Goal: Task Accomplishment & Management: Use online tool/utility

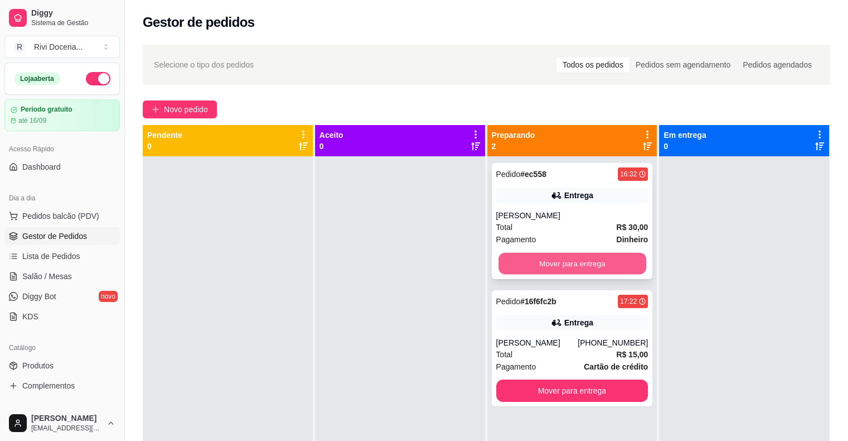
click at [589, 257] on button "Mover para entrega" at bounding box center [573, 264] width 148 height 22
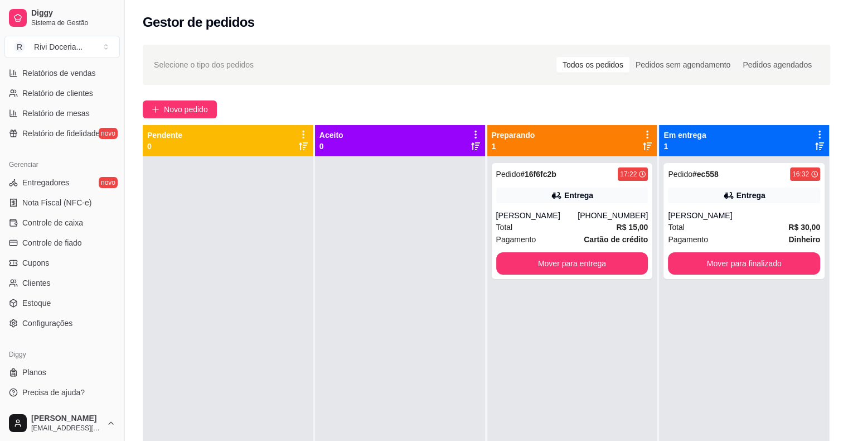
scroll to position [361, 0]
click at [31, 327] on span "Configurações" at bounding box center [47, 322] width 50 height 11
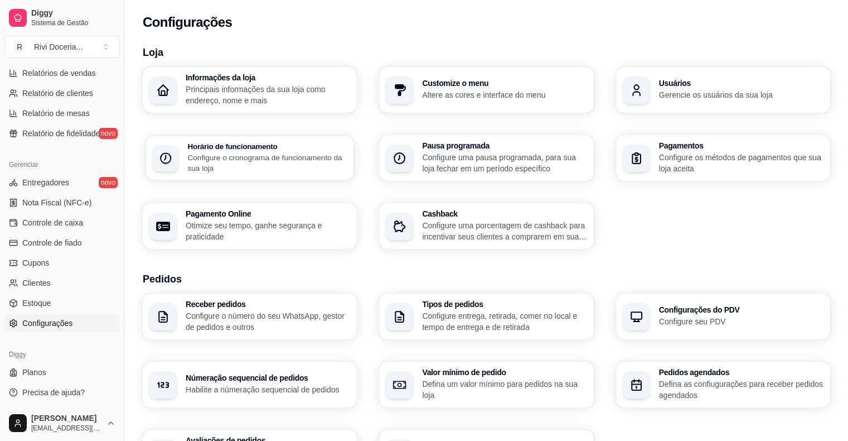
click at [278, 156] on p "Configure o cronograma de funcionamento da sua loja" at bounding box center [267, 163] width 160 height 22
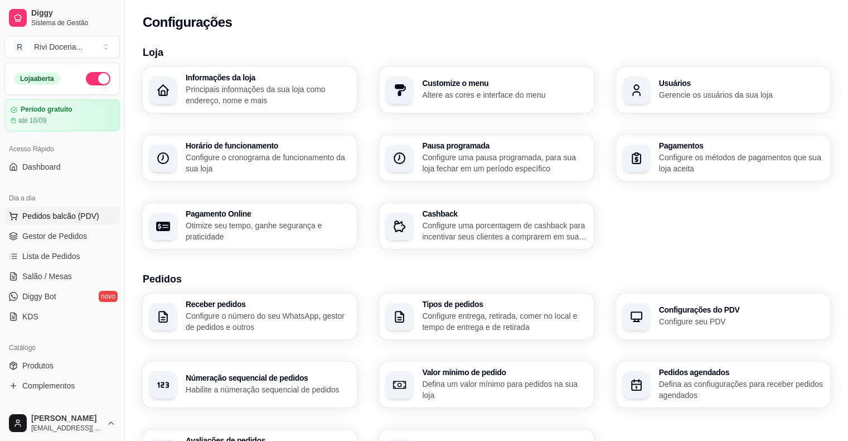
click at [57, 214] on span "Pedidos balcão (PDV)" at bounding box center [60, 215] width 77 height 11
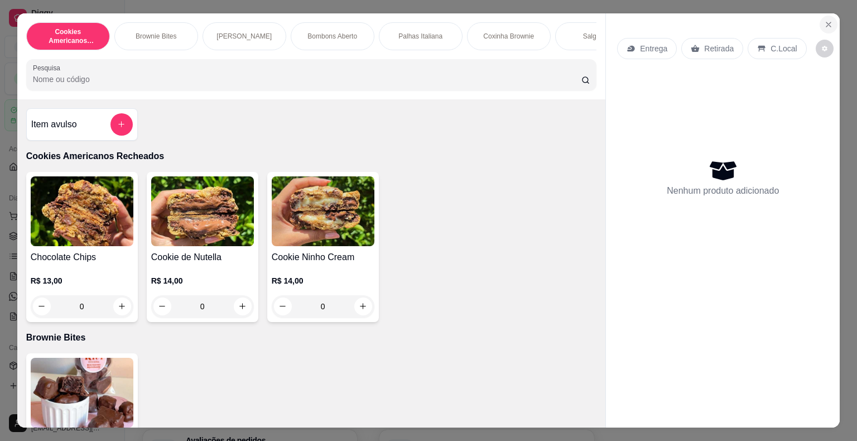
click at [827, 23] on icon "Close" at bounding box center [828, 24] width 9 height 9
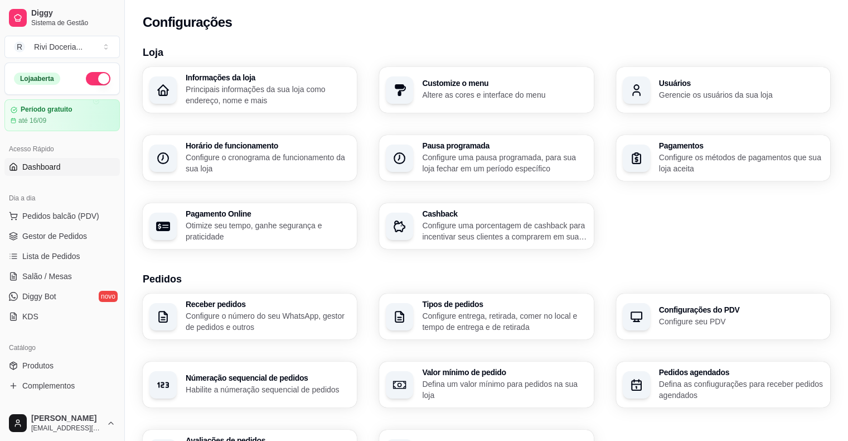
click at [58, 168] on span "Dashboard" at bounding box center [41, 166] width 38 height 11
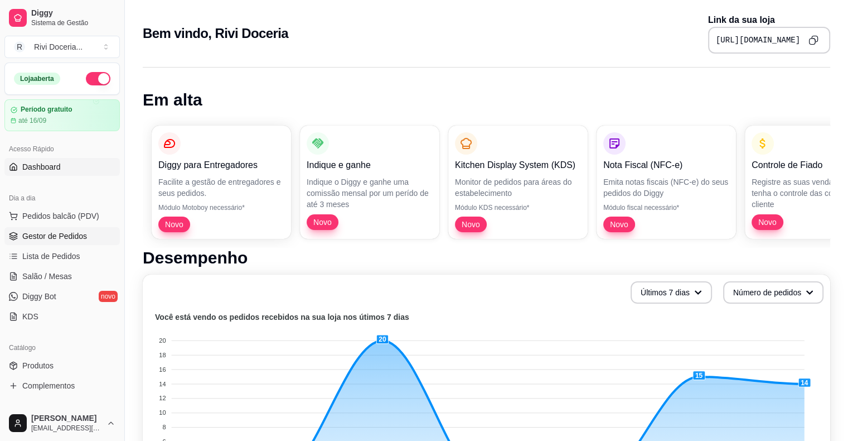
click at [25, 241] on link "Gestor de Pedidos" at bounding box center [61, 236] width 115 height 18
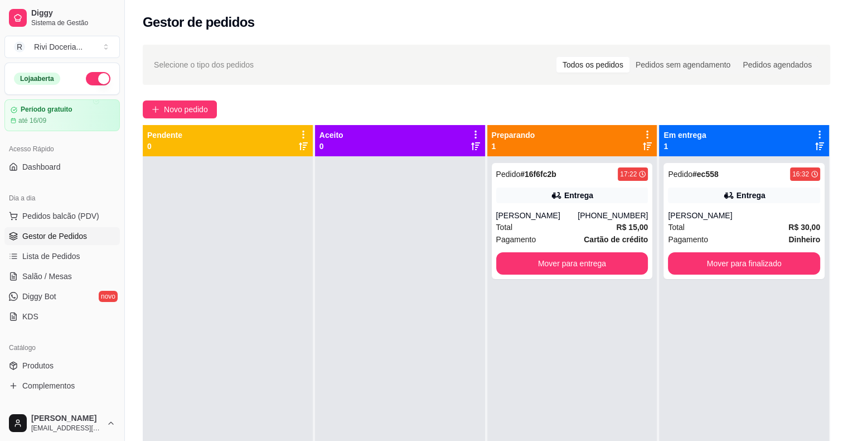
click at [25, 241] on link "Gestor de Pedidos" at bounding box center [61, 236] width 115 height 18
click at [578, 220] on div "[PERSON_NAME]" at bounding box center [537, 215] width 82 height 11
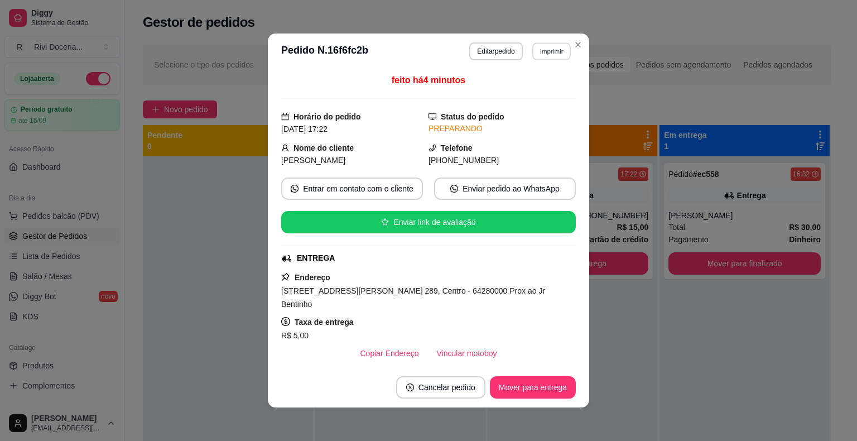
click at [547, 50] on button "Imprimir" at bounding box center [551, 50] width 38 height 17
click at [524, 88] on button "IMPRESSORA" at bounding box center [527, 90] width 81 height 18
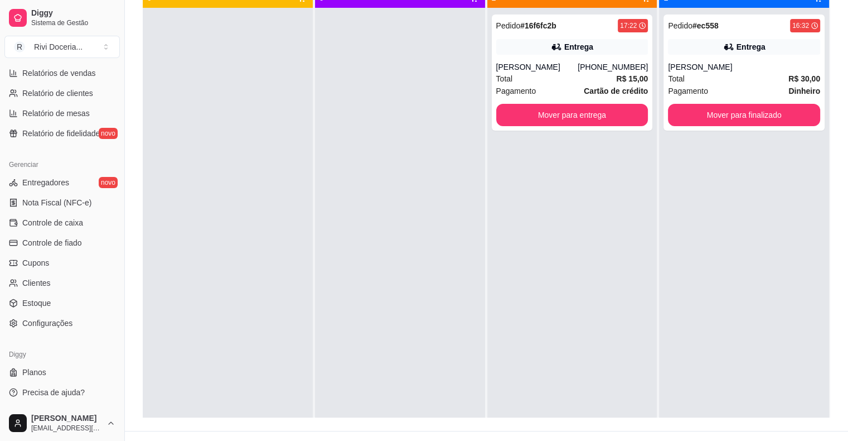
scroll to position [170, 0]
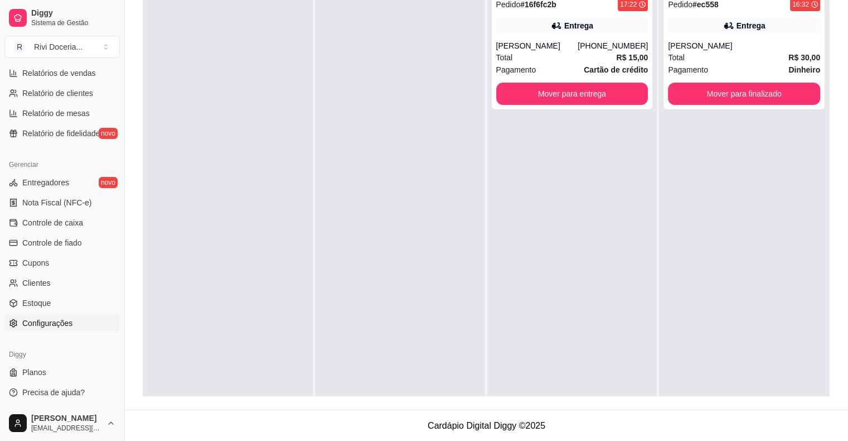
click at [37, 322] on span "Configurações" at bounding box center [47, 322] width 50 height 11
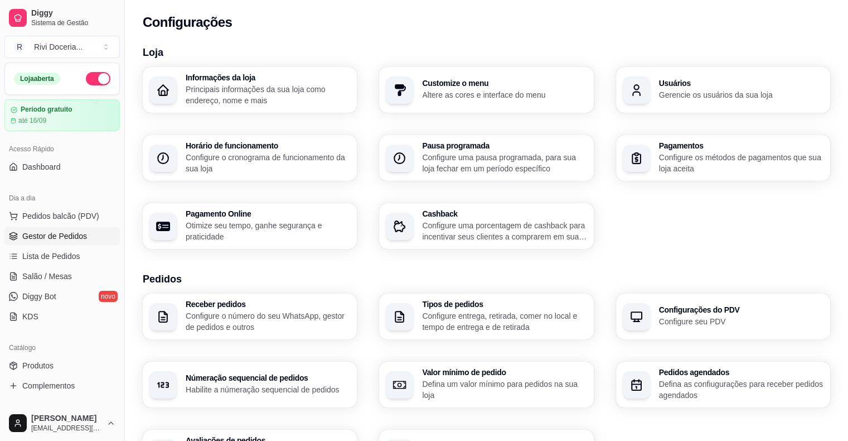
click at [47, 229] on link "Gestor de Pedidos" at bounding box center [61, 236] width 115 height 18
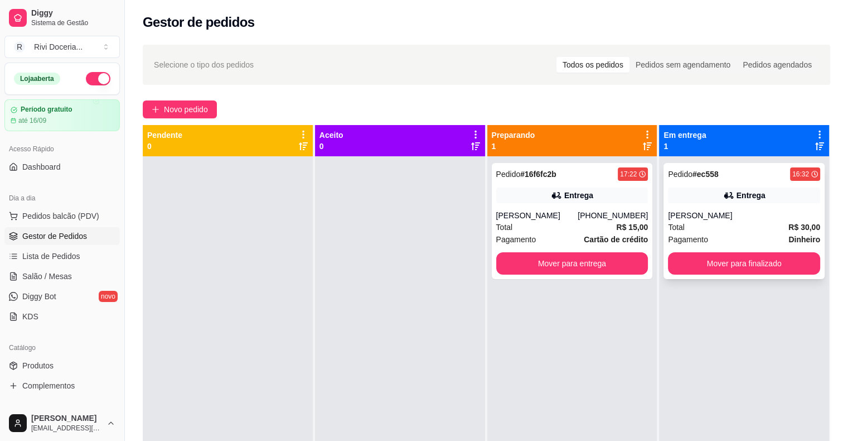
click at [741, 238] on div "Pagamento Dinheiro" at bounding box center [744, 239] width 152 height 12
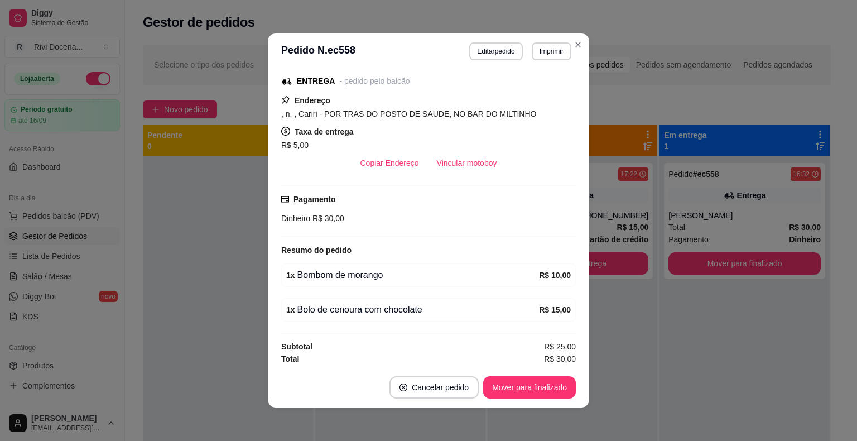
scroll to position [2, 0]
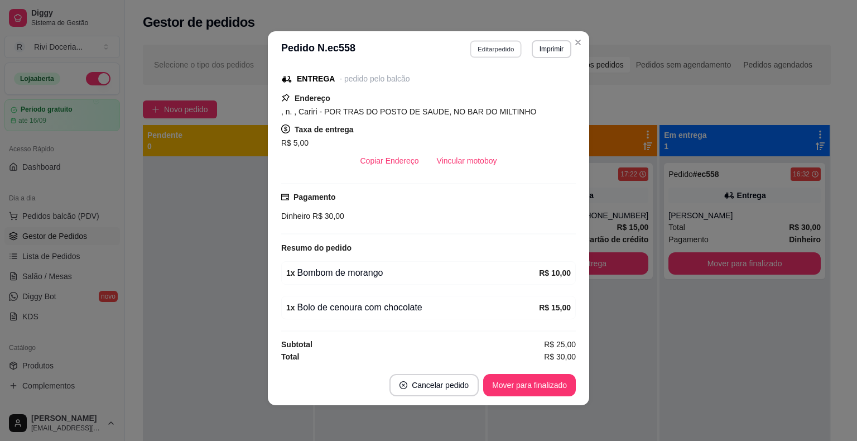
click at [478, 48] on button "Editar pedido" at bounding box center [496, 48] width 52 height 17
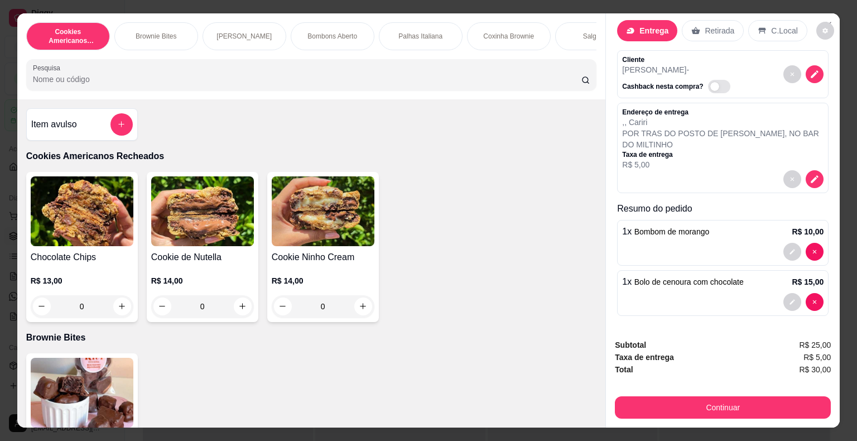
scroll to position [0, 0]
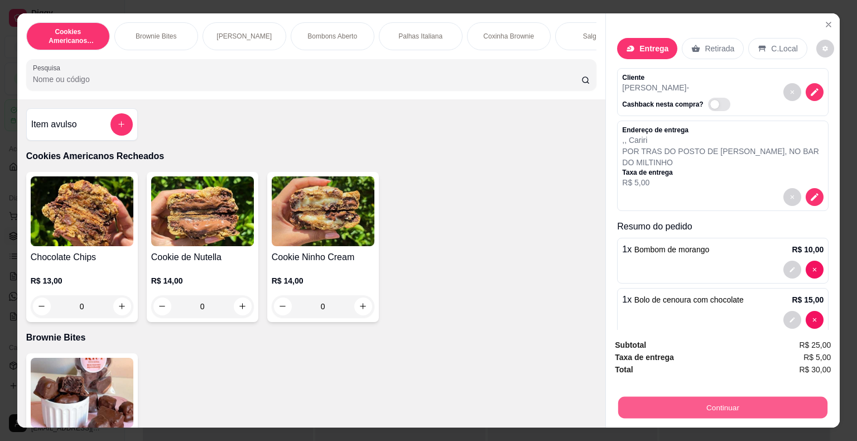
click at [713, 403] on button "Continuar" at bounding box center [722, 408] width 209 height 22
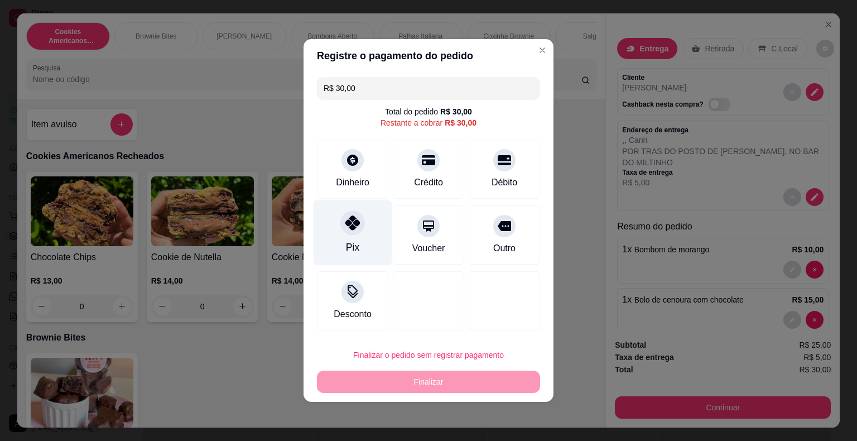
click at [367, 247] on div "Pix" at bounding box center [353, 232] width 79 height 65
type input "R$ 0,00"
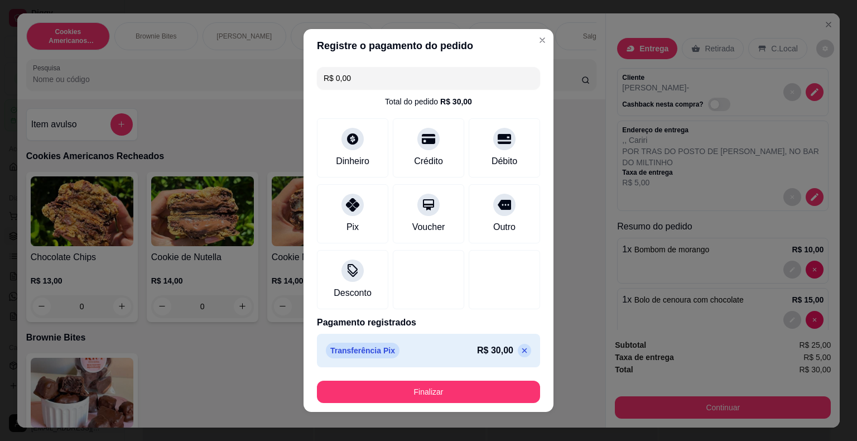
click at [461, 411] on footer "Finalizar" at bounding box center [428, 392] width 250 height 40
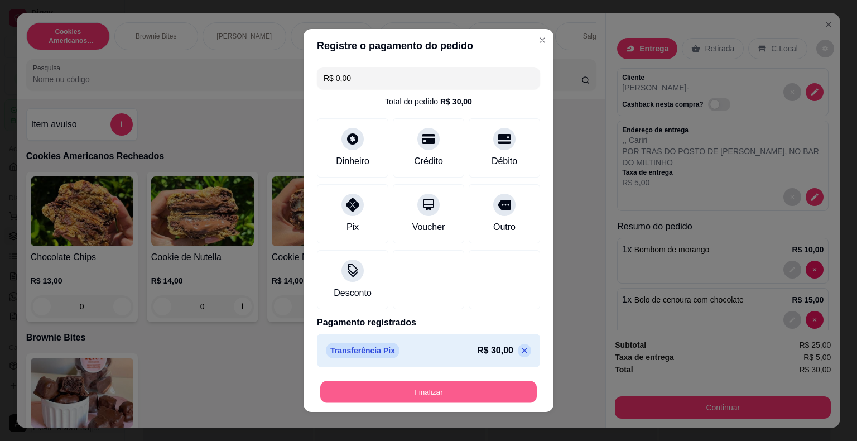
click at [435, 393] on button "Finalizar" at bounding box center [428, 392] width 216 height 22
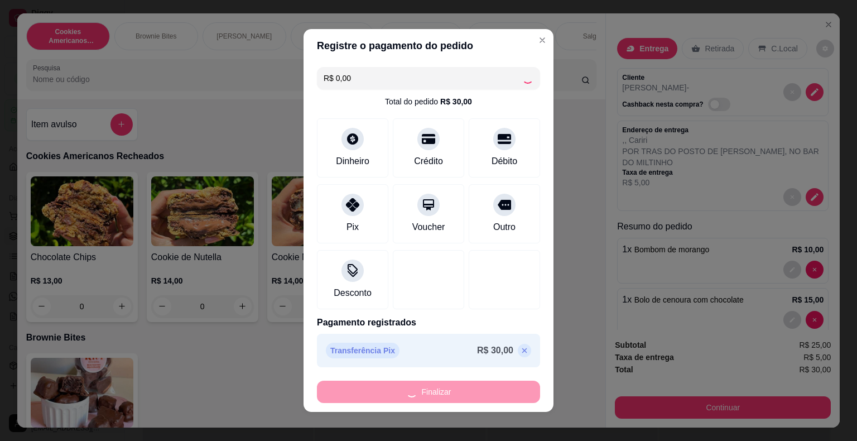
type input "0"
type input "-R$ 30,00"
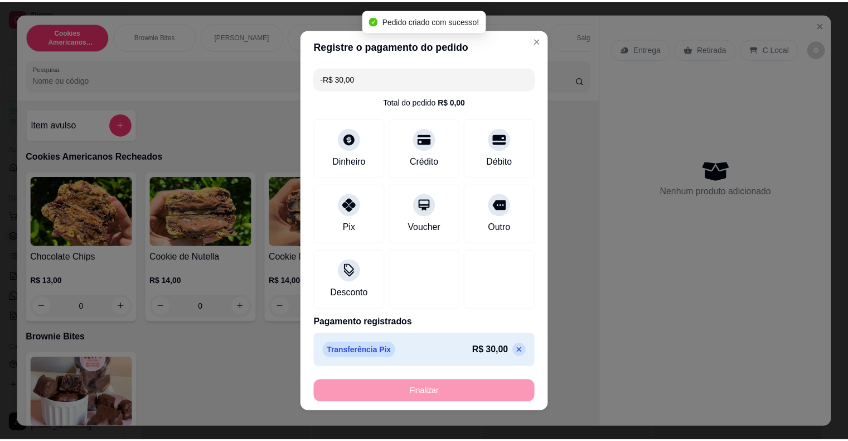
scroll to position [168, 0]
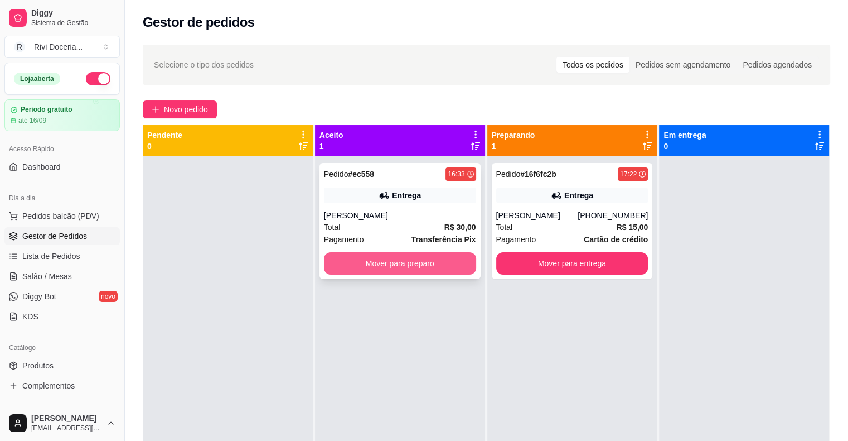
click at [409, 263] on button "Mover para preparo" at bounding box center [400, 263] width 152 height 22
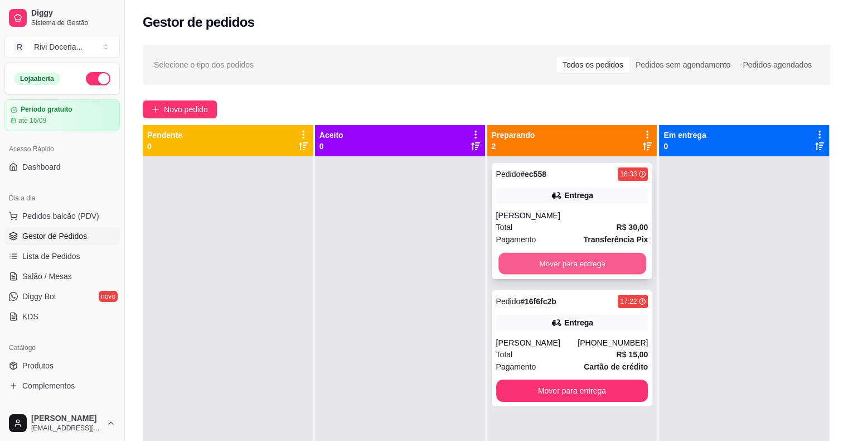
click at [562, 264] on button "Mover para entrega" at bounding box center [573, 264] width 148 height 22
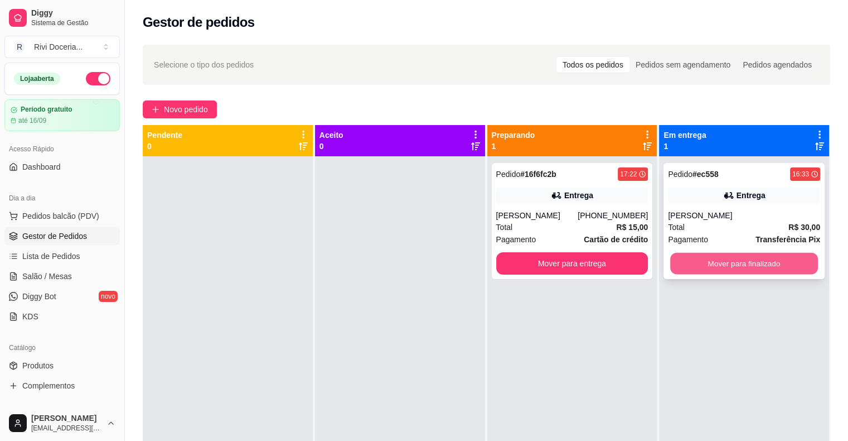
click at [738, 267] on button "Mover para finalizado" at bounding box center [745, 264] width 148 height 22
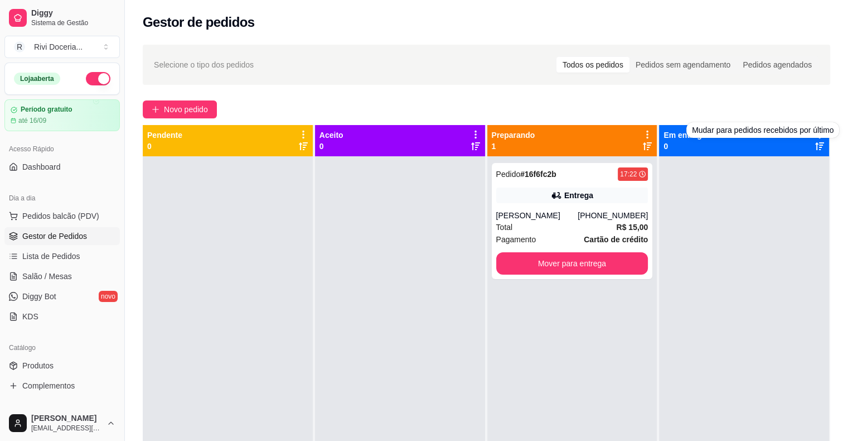
scroll to position [31, 0]
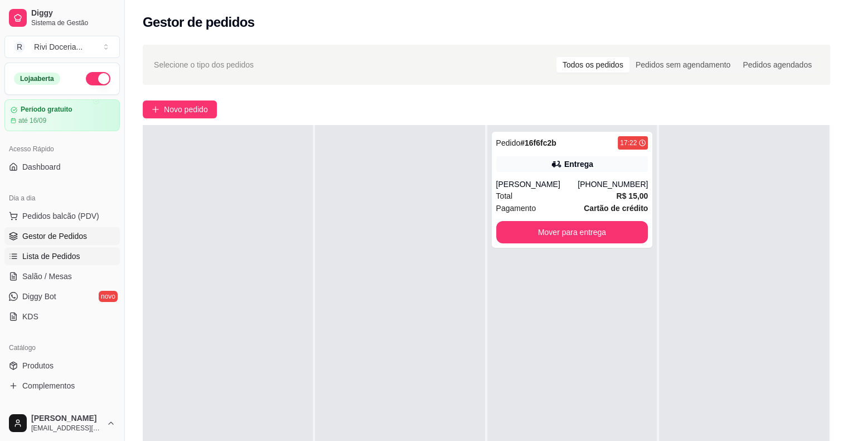
click at [63, 250] on span "Lista de Pedidos" at bounding box center [51, 255] width 58 height 11
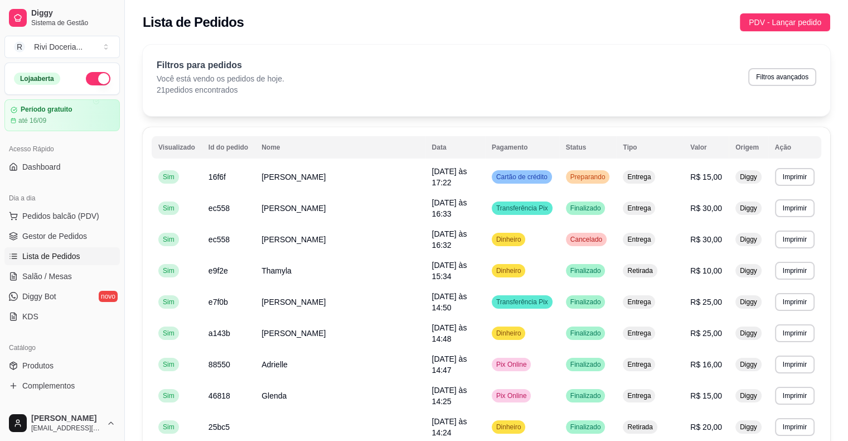
click at [426, 146] on th "Data" at bounding box center [456, 147] width 60 height 22
click at [792, 80] on button "Filtros avançados" at bounding box center [783, 76] width 66 height 17
select select "0"
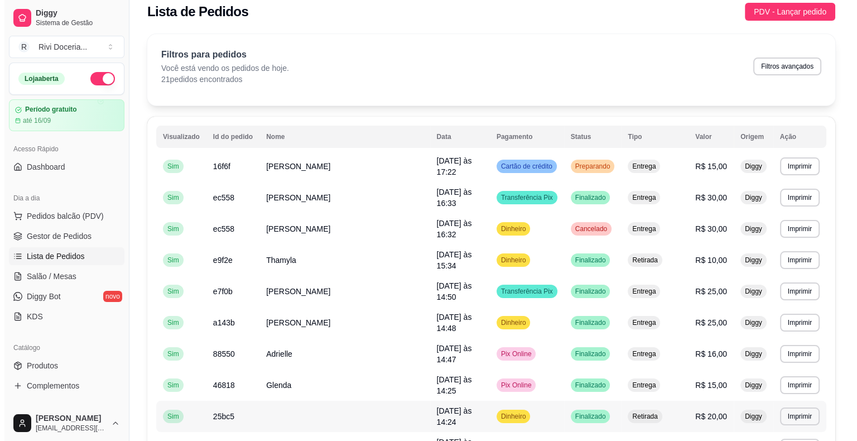
scroll to position [6, 0]
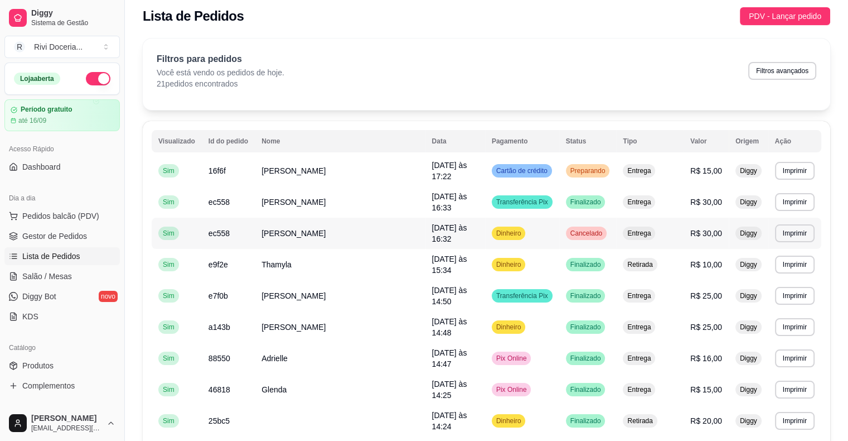
click at [540, 218] on td "Dinheiro" at bounding box center [522, 233] width 74 height 31
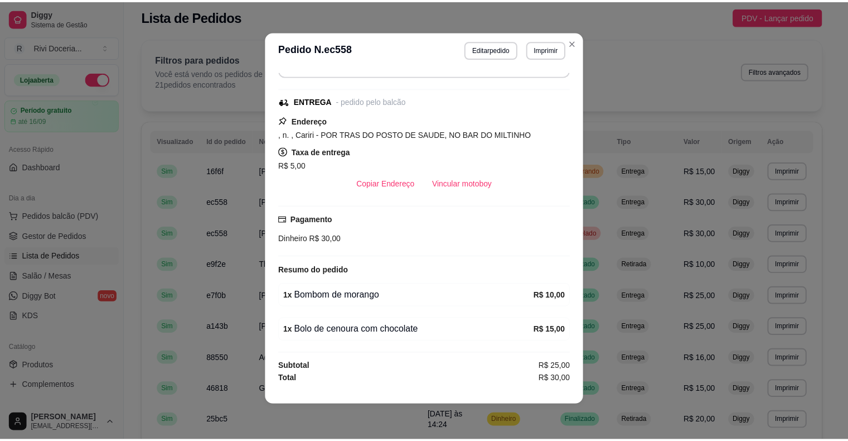
scroll to position [0, 0]
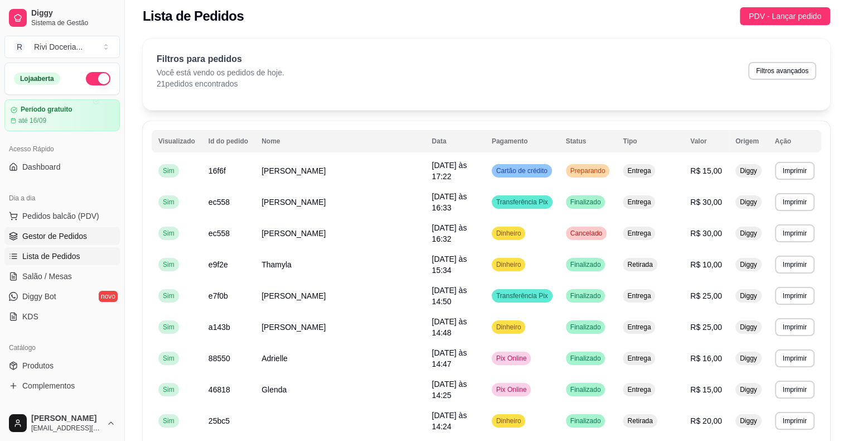
click at [67, 236] on span "Gestor de Pedidos" at bounding box center [54, 235] width 65 height 11
